Goal: Transaction & Acquisition: Purchase product/service

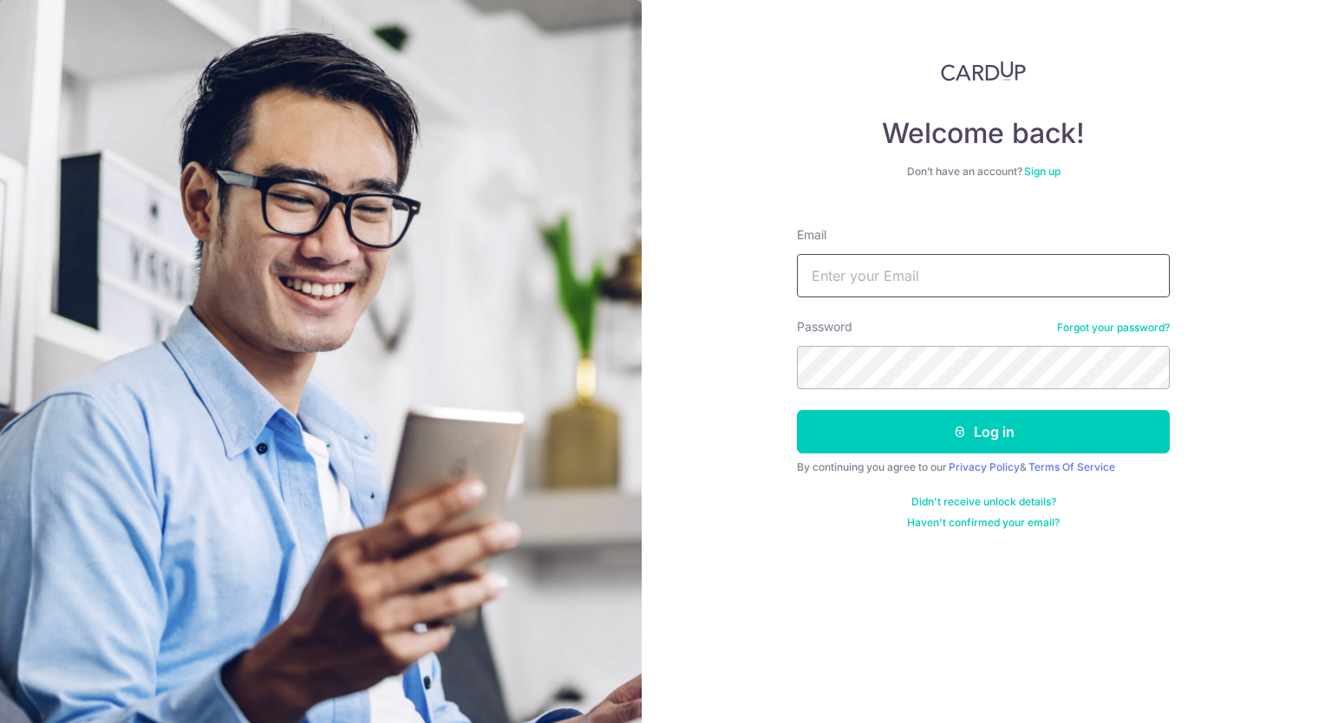
click at [865, 259] on input "Email" at bounding box center [983, 275] width 373 height 43
type input "masaryoto@gmail.com"
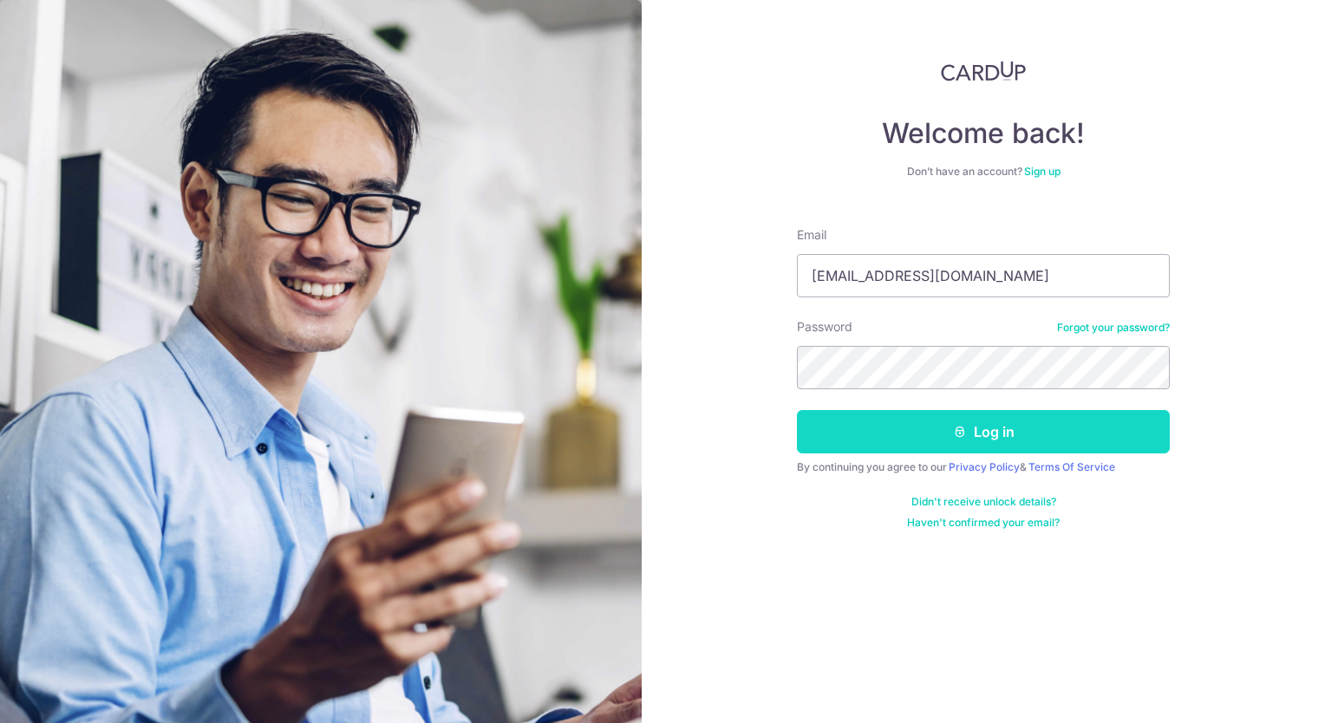
click at [904, 432] on button "Log in" at bounding box center [983, 431] width 373 height 43
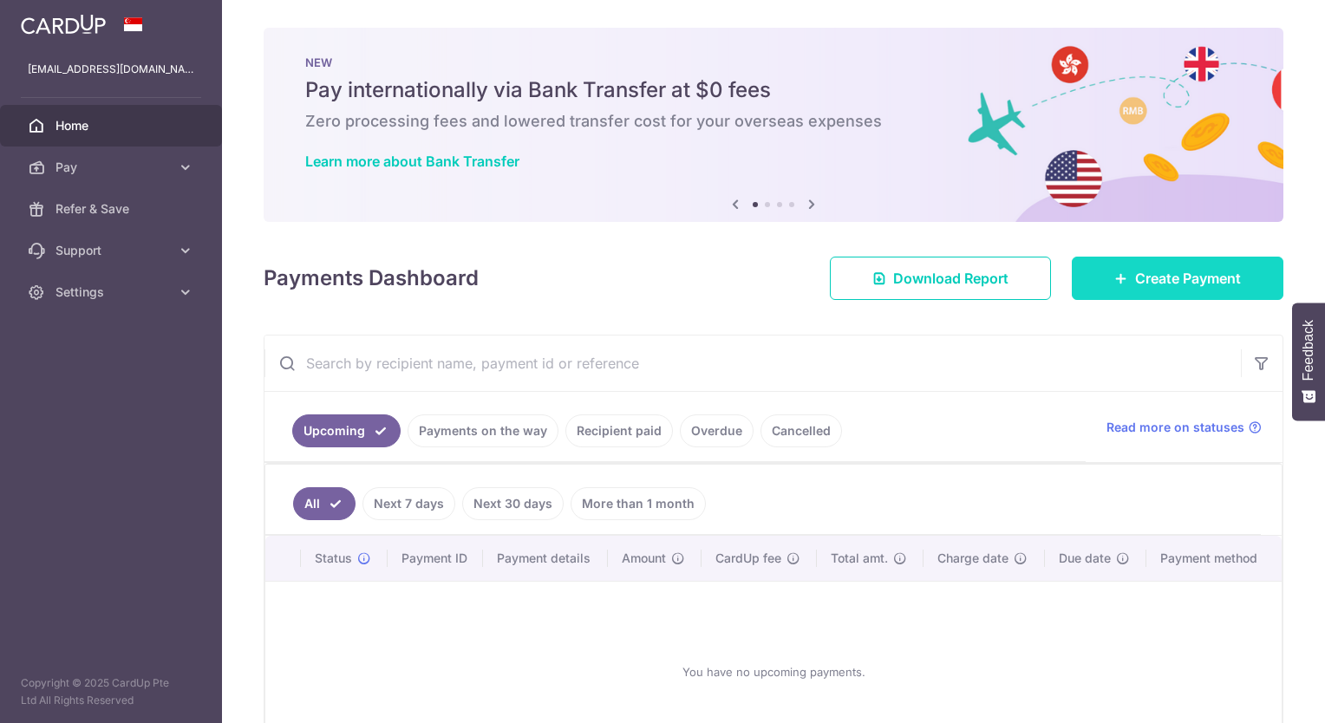
click at [1135, 270] on span "Create Payment" at bounding box center [1188, 278] width 106 height 21
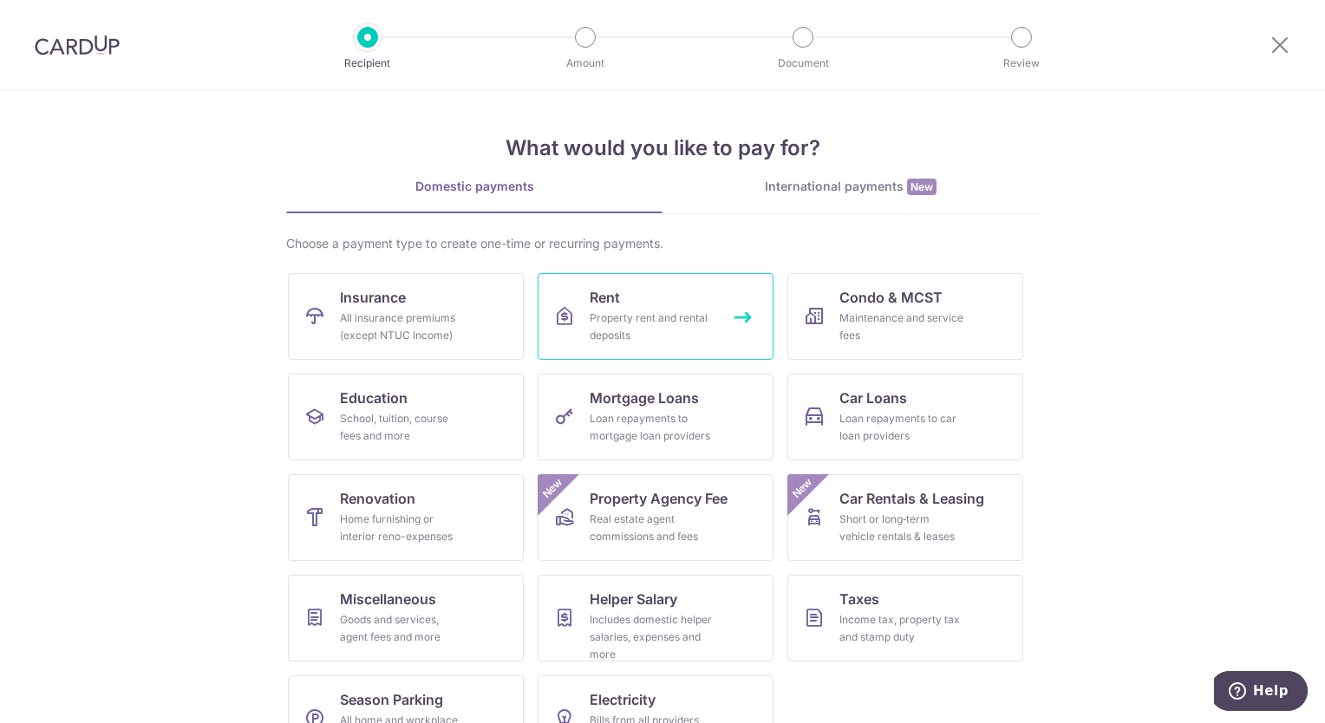
click at [661, 305] on link "Rent Property rent and rental deposits" at bounding box center [656, 316] width 236 height 87
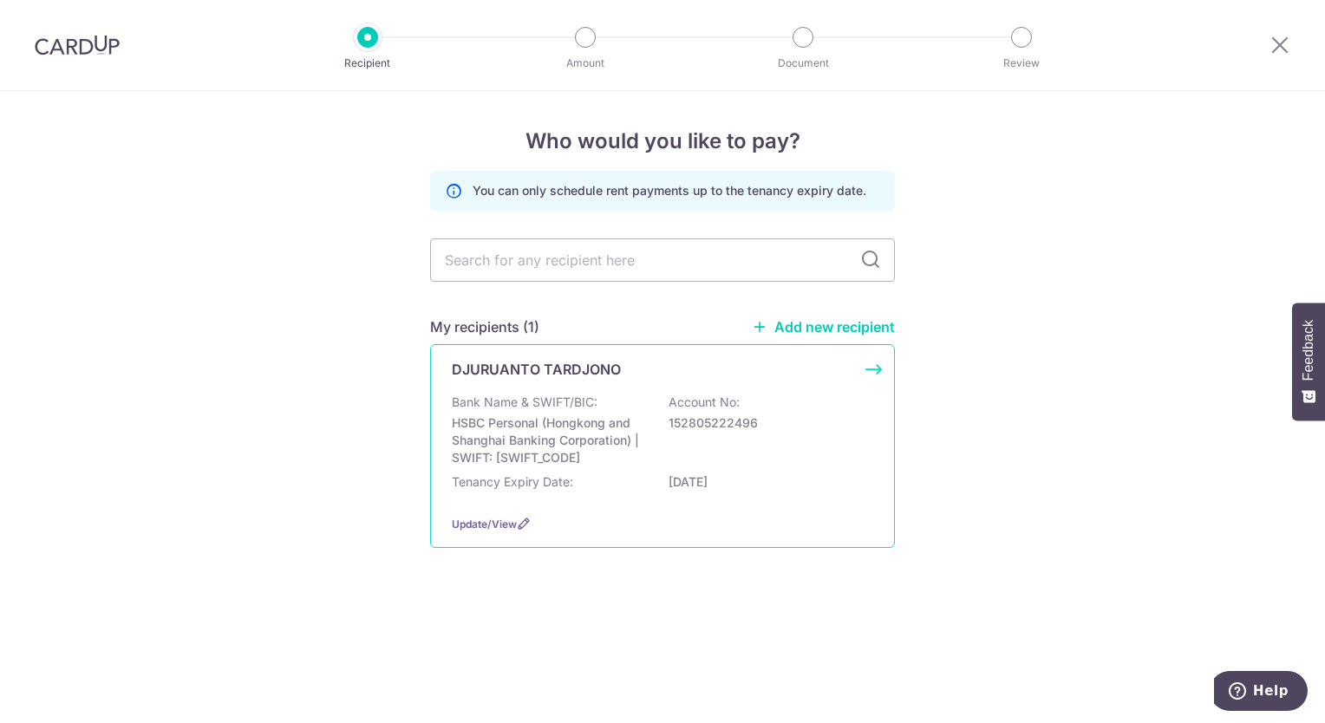
click at [593, 412] on div "Bank Name & SWIFT/BIC: HSBC Personal (Hongkong and Shanghai Banking Corporation…" at bounding box center [662, 430] width 421 height 73
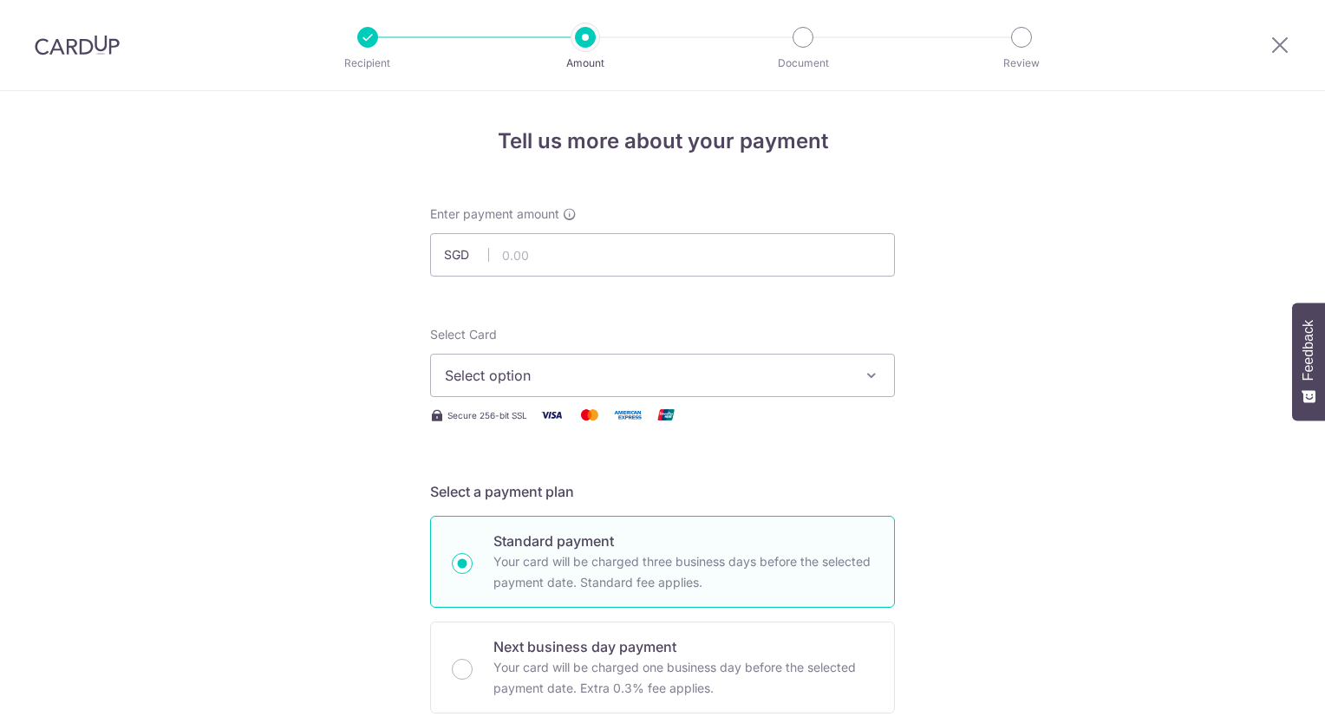
click at [588, 252] on input "text" at bounding box center [662, 254] width 465 height 43
type input "4,100.00"
click at [740, 376] on span "Select option" at bounding box center [647, 375] width 404 height 21
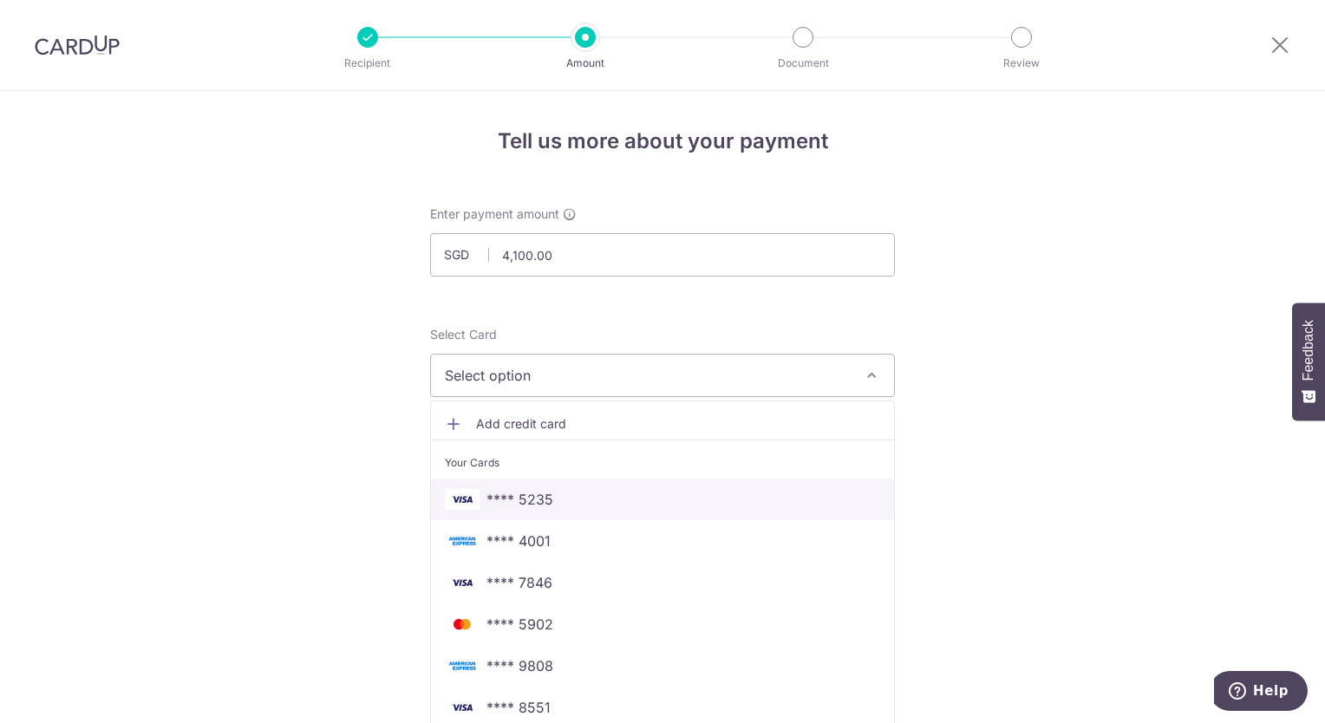
click at [526, 498] on span "**** 5235" at bounding box center [519, 499] width 67 height 21
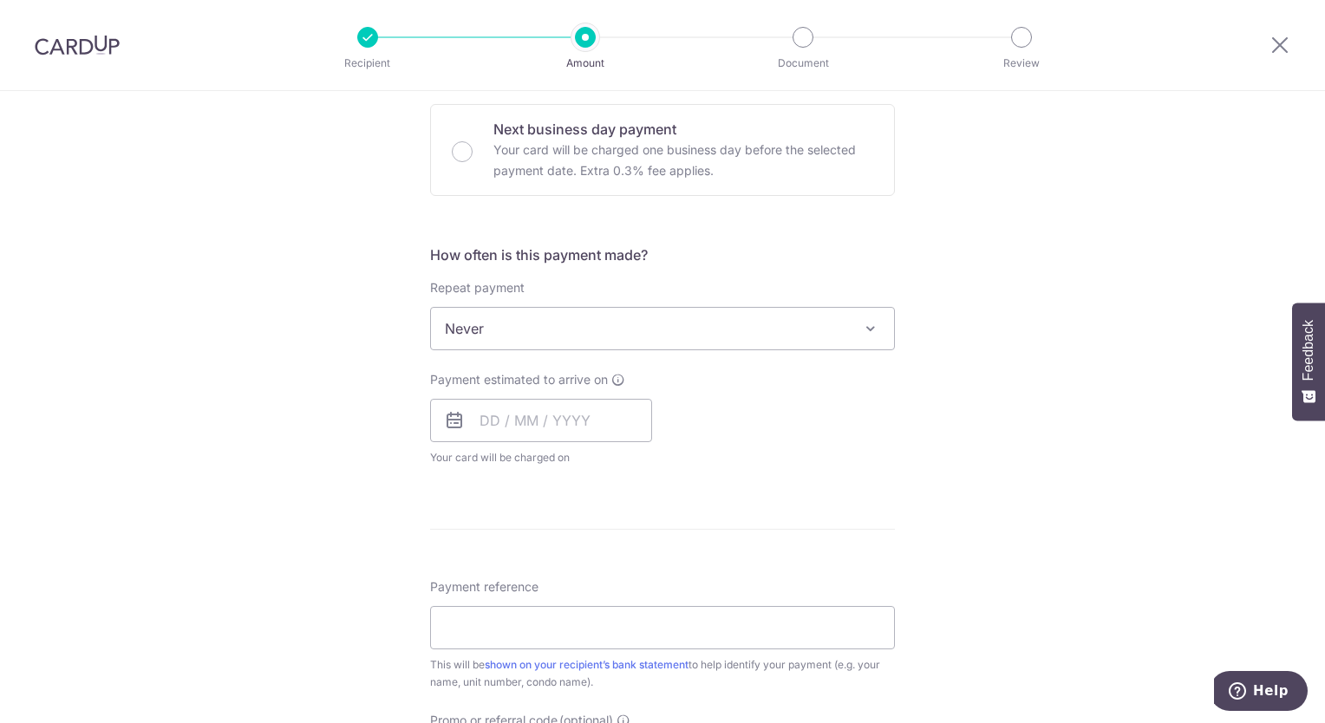
scroll to position [520, 0]
click at [588, 398] on input "text" at bounding box center [541, 417] width 222 height 43
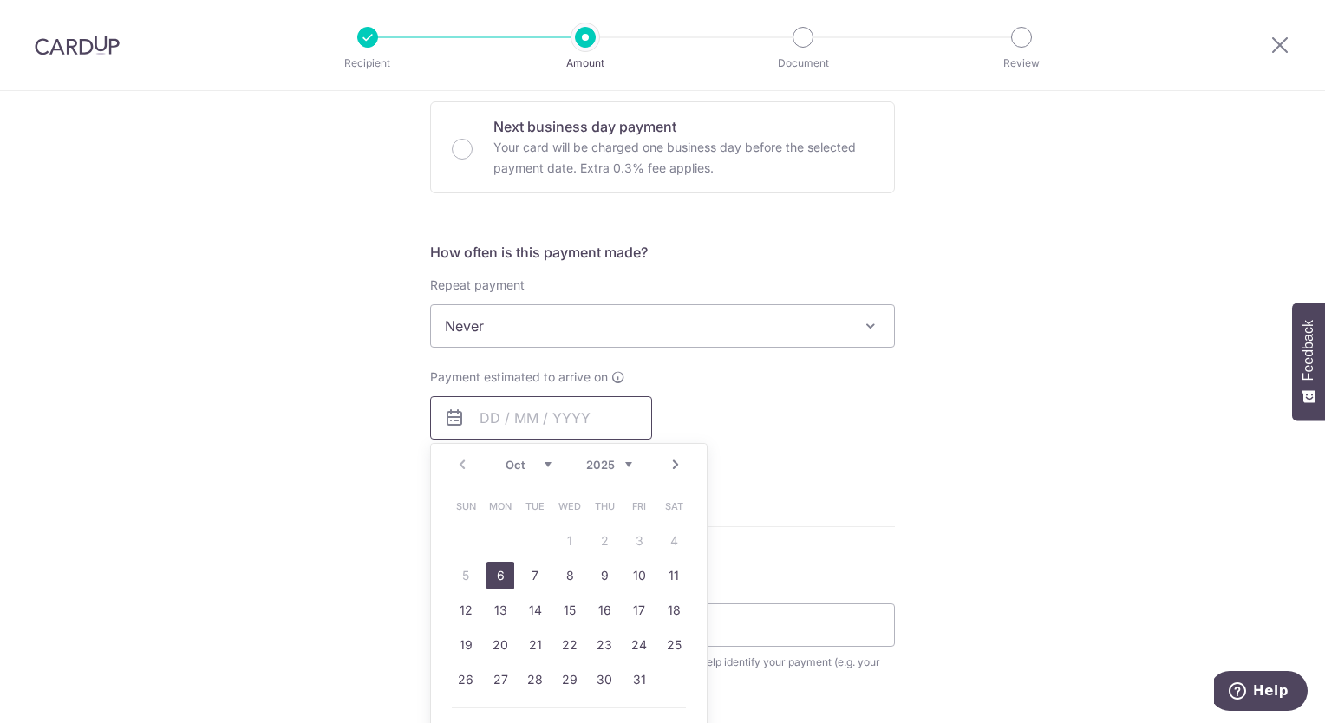
click at [586, 414] on input "text" at bounding box center [541, 417] width 222 height 43
click at [498, 576] on link "6" at bounding box center [500, 576] width 28 height 28
type input "[DATE]"
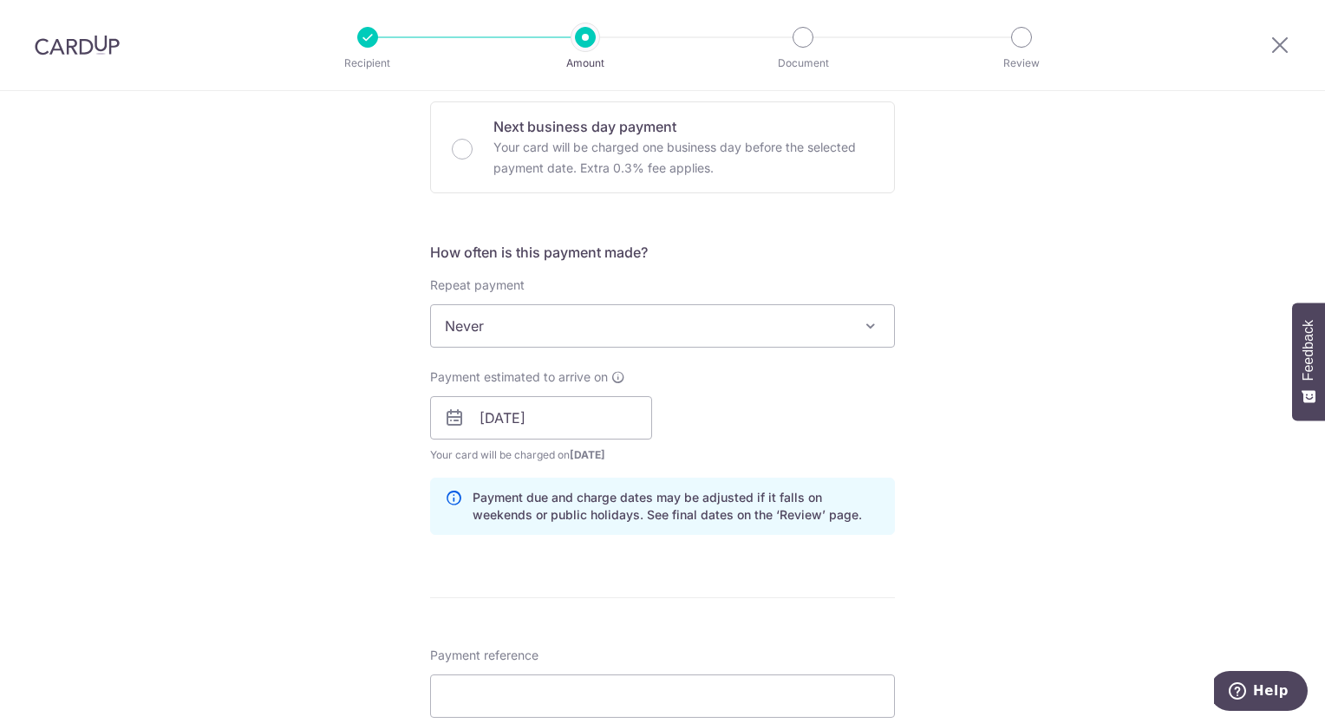
scroll to position [867, 0]
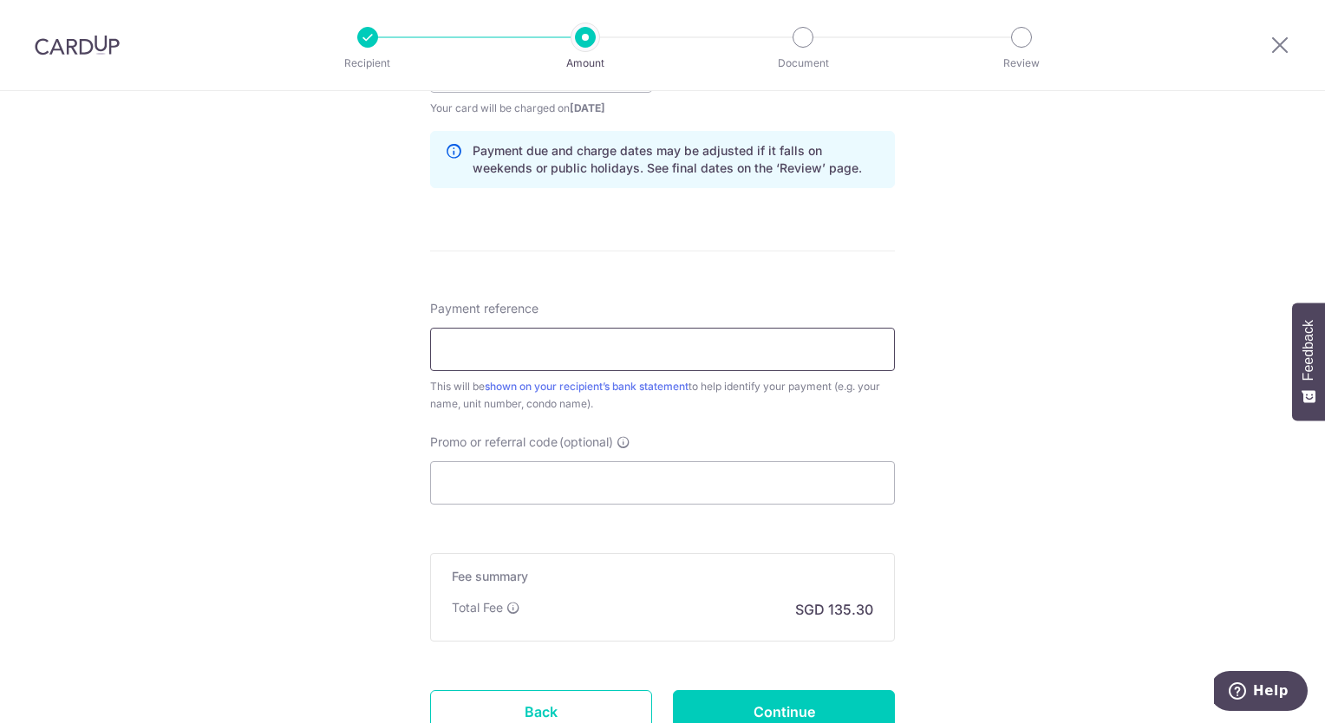
click at [633, 361] on input "Payment reference" at bounding box center [662, 349] width 465 height 43
paste input "Rent Fee 05-09 VizAtHolland"
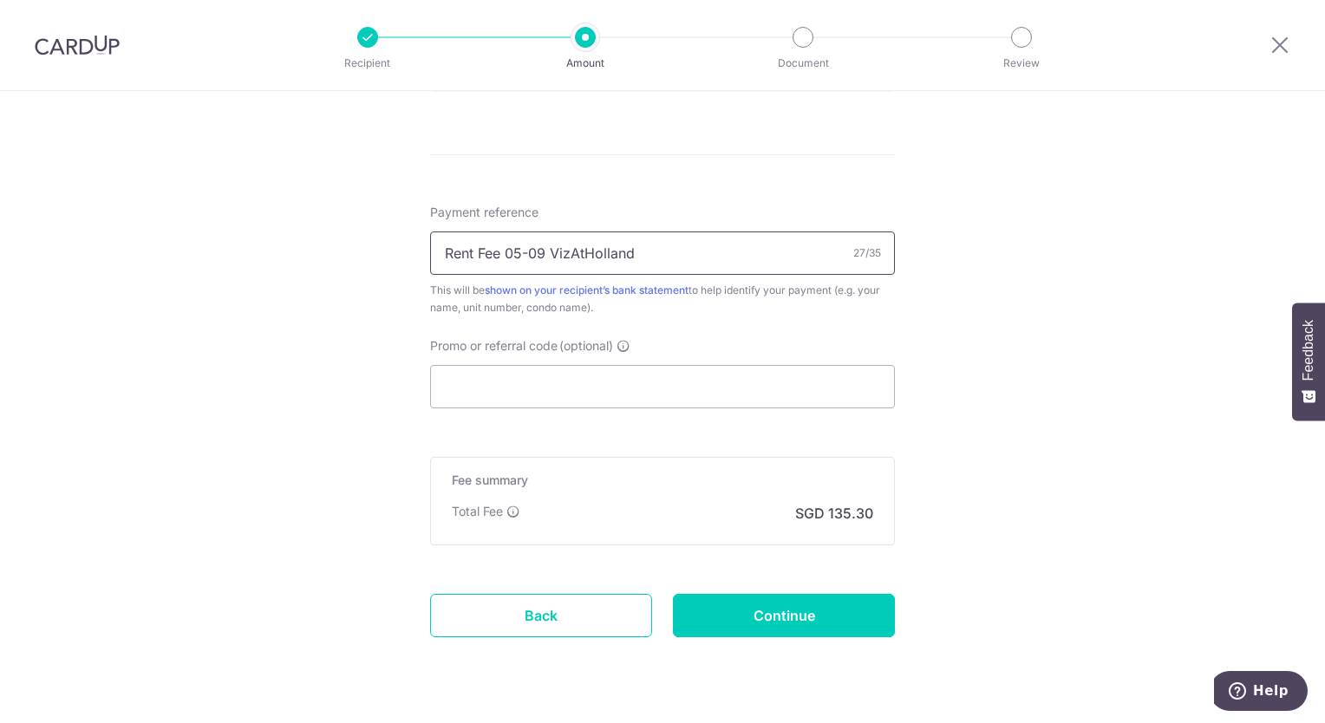
scroll to position [1007, 0]
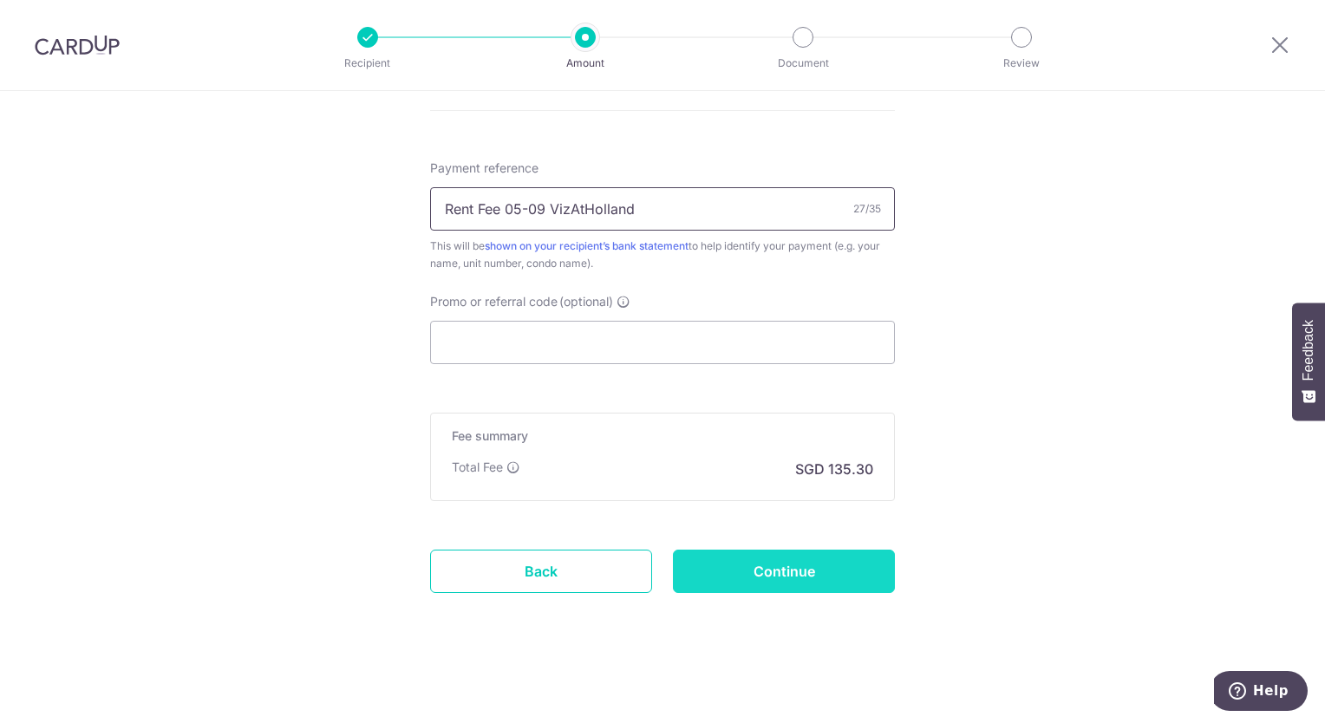
type input "Rent Fee 05-09 VizAtHolland"
click at [751, 567] on input "Continue" at bounding box center [784, 571] width 222 height 43
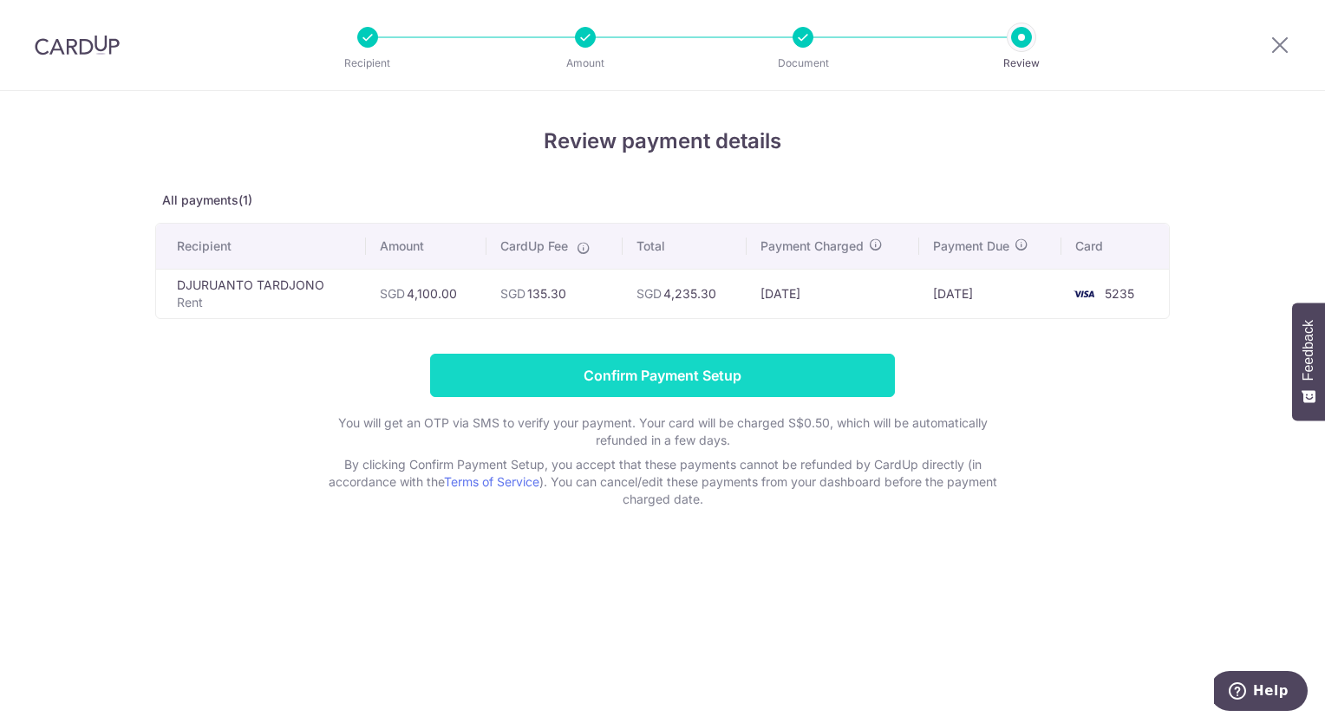
click at [712, 375] on input "Confirm Payment Setup" at bounding box center [662, 375] width 465 height 43
